Goal: Navigation & Orientation: Find specific page/section

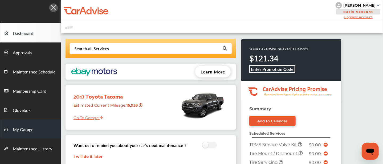
click at [21, 127] on span "My Garage" at bounding box center [23, 129] width 21 height 7
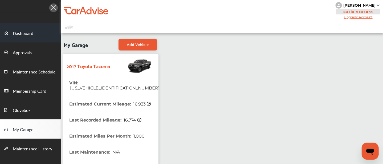
click at [27, 34] on span "Dashboard" at bounding box center [23, 33] width 21 height 7
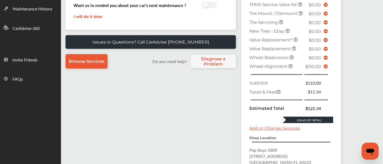
scroll to position [141, 0]
